Goal: Find specific page/section

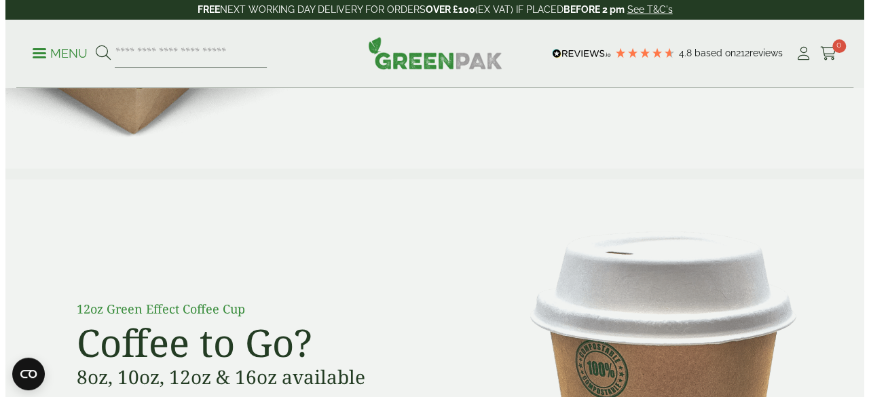
scroll to position [1327, 0]
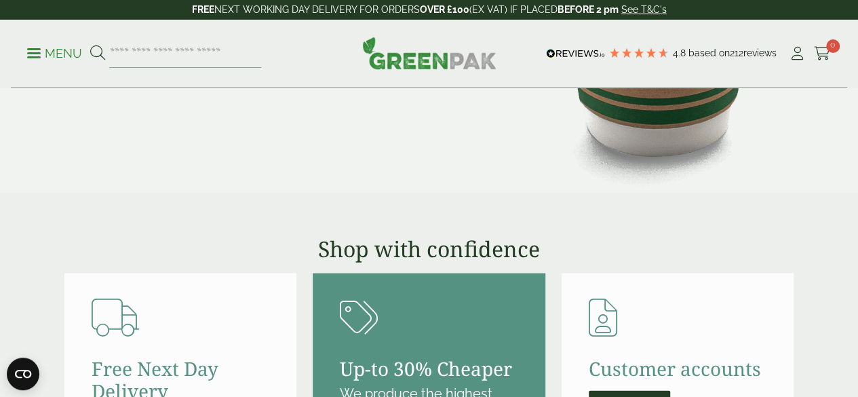
click at [43, 48] on p "Menu" at bounding box center [54, 53] width 55 height 16
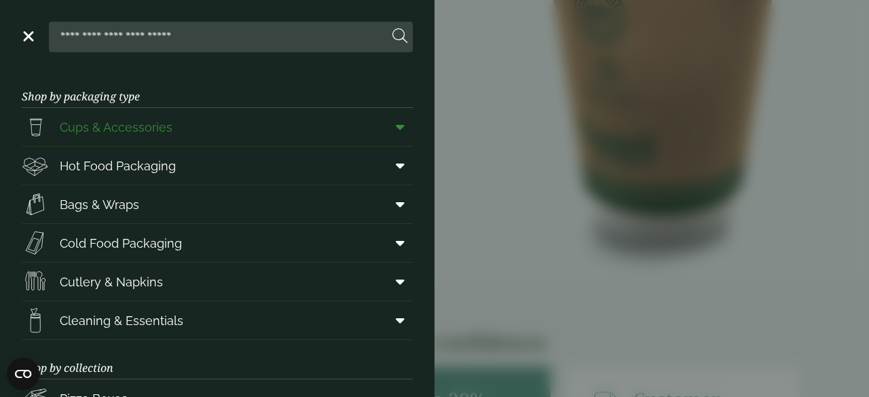
click at [371, 131] on link "Cups & Accessories" at bounding box center [217, 127] width 391 height 38
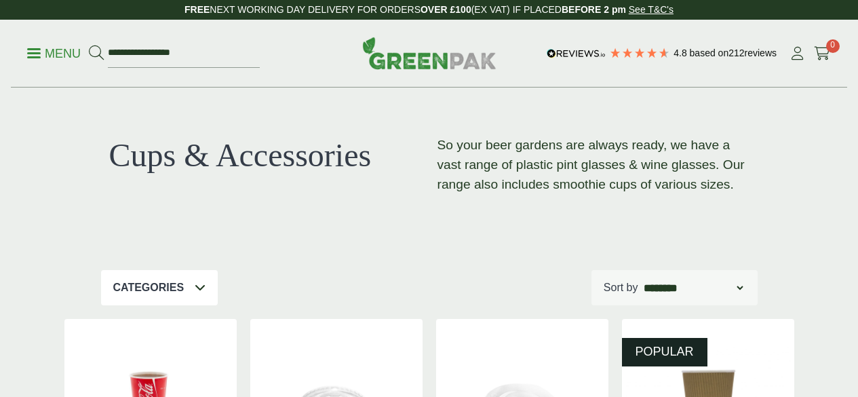
scroll to position [49, 0]
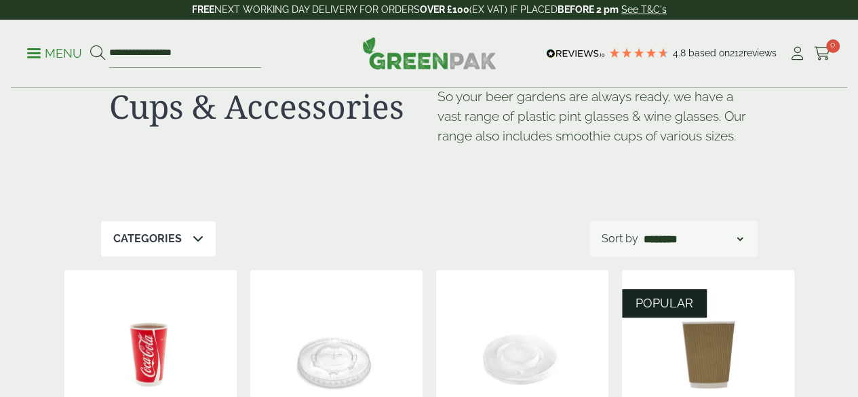
click at [195, 240] on icon at bounding box center [198, 238] width 11 height 11
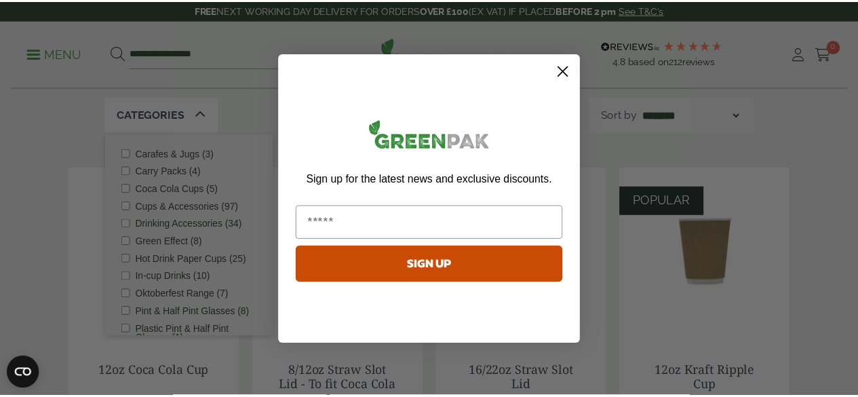
scroll to position [0, 0]
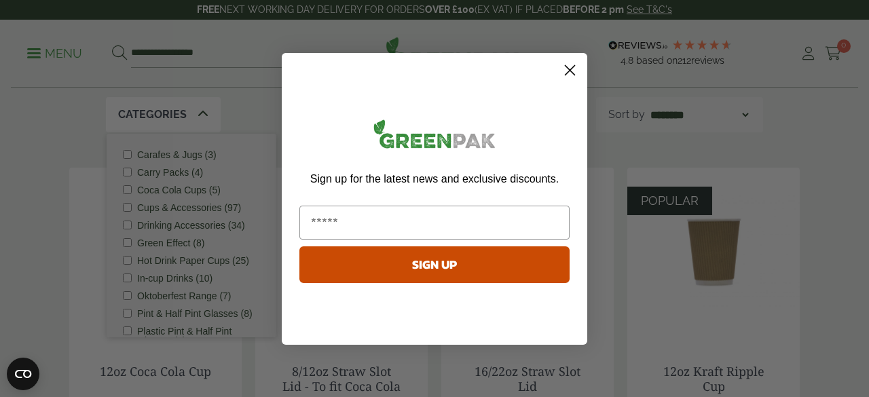
click at [567, 73] on icon "Close dialog" at bounding box center [570, 70] width 10 height 10
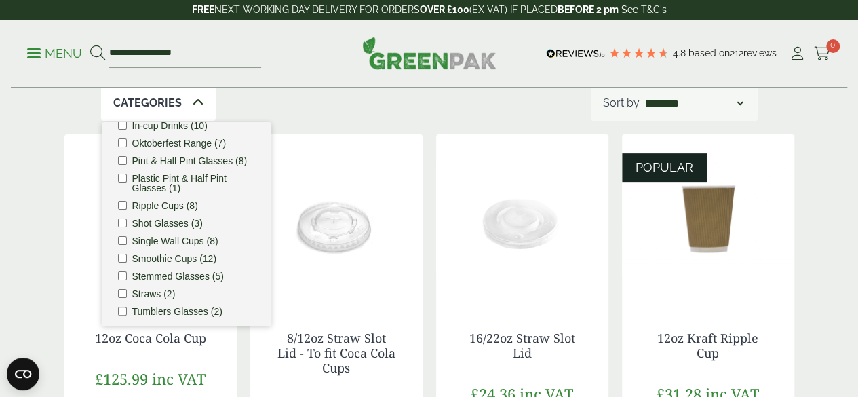
scroll to position [157, 0]
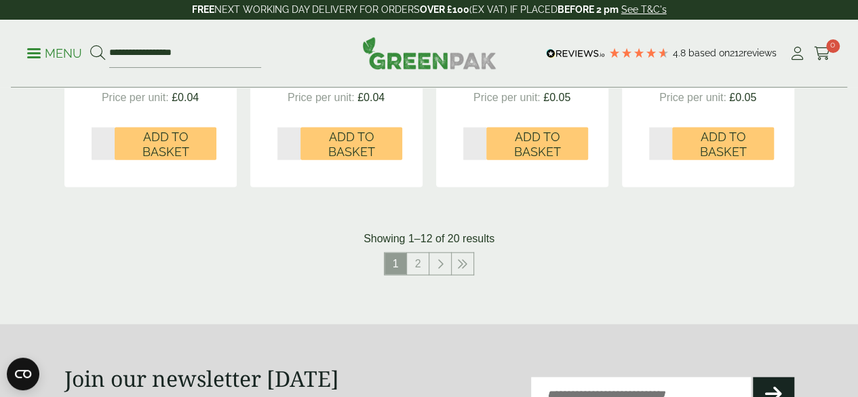
scroll to position [1464, 0]
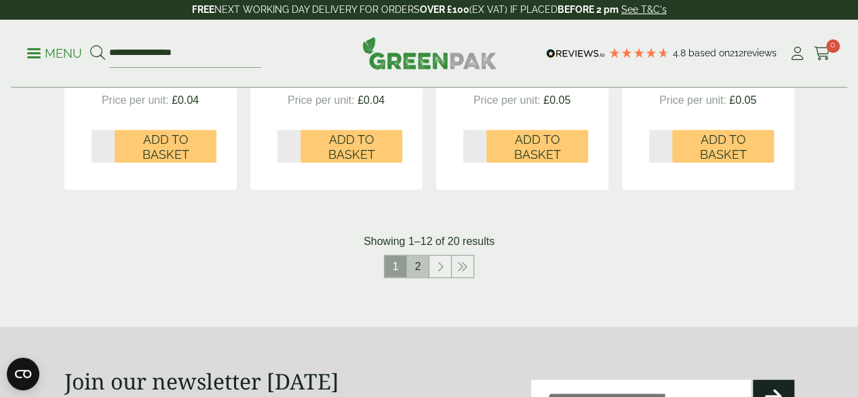
click at [419, 278] on link "2" at bounding box center [418, 267] width 22 height 22
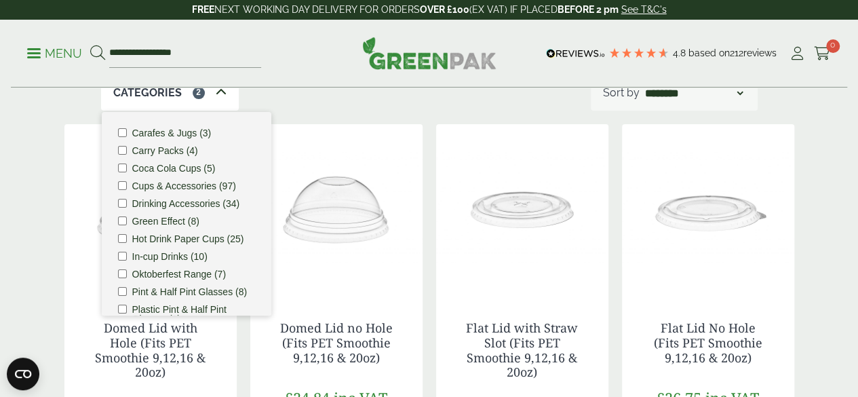
scroll to position [146, 0]
